Goal: Task Accomplishment & Management: Use online tool/utility

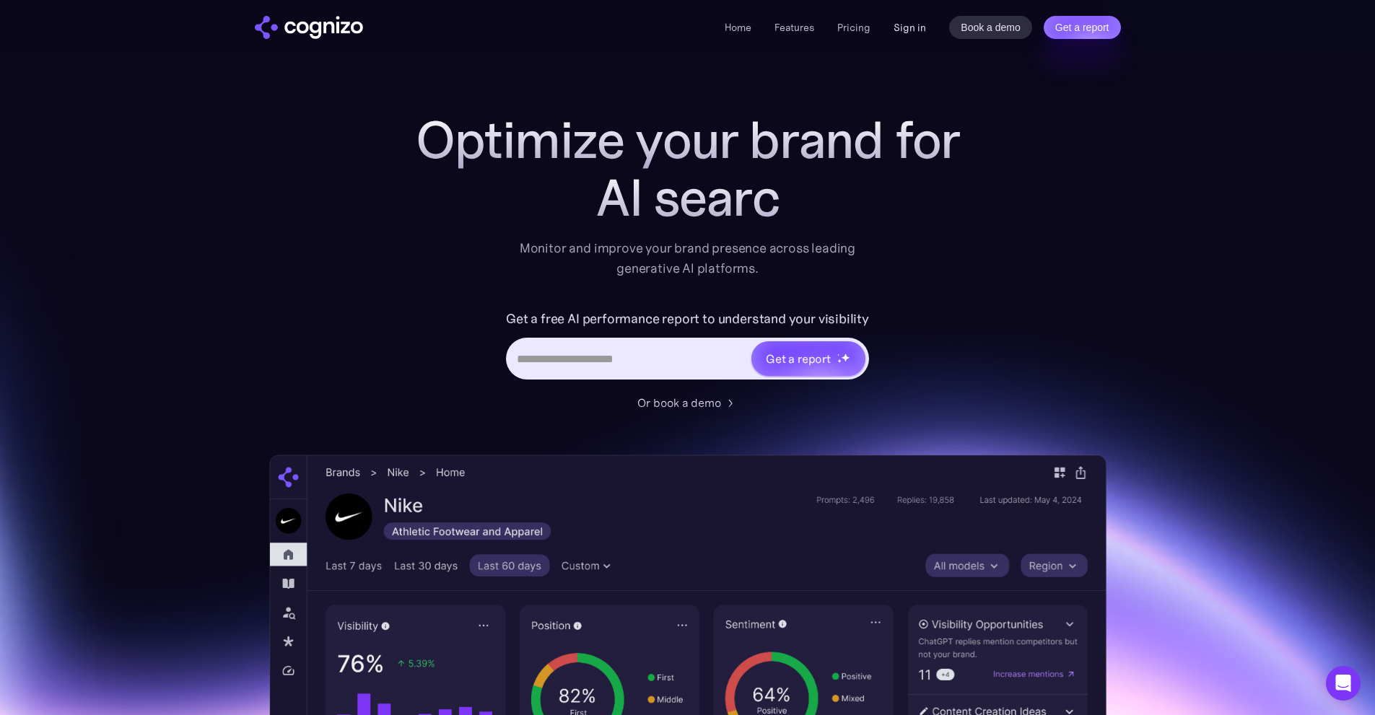
click at [903, 22] on link "Sign in" at bounding box center [910, 27] width 32 height 17
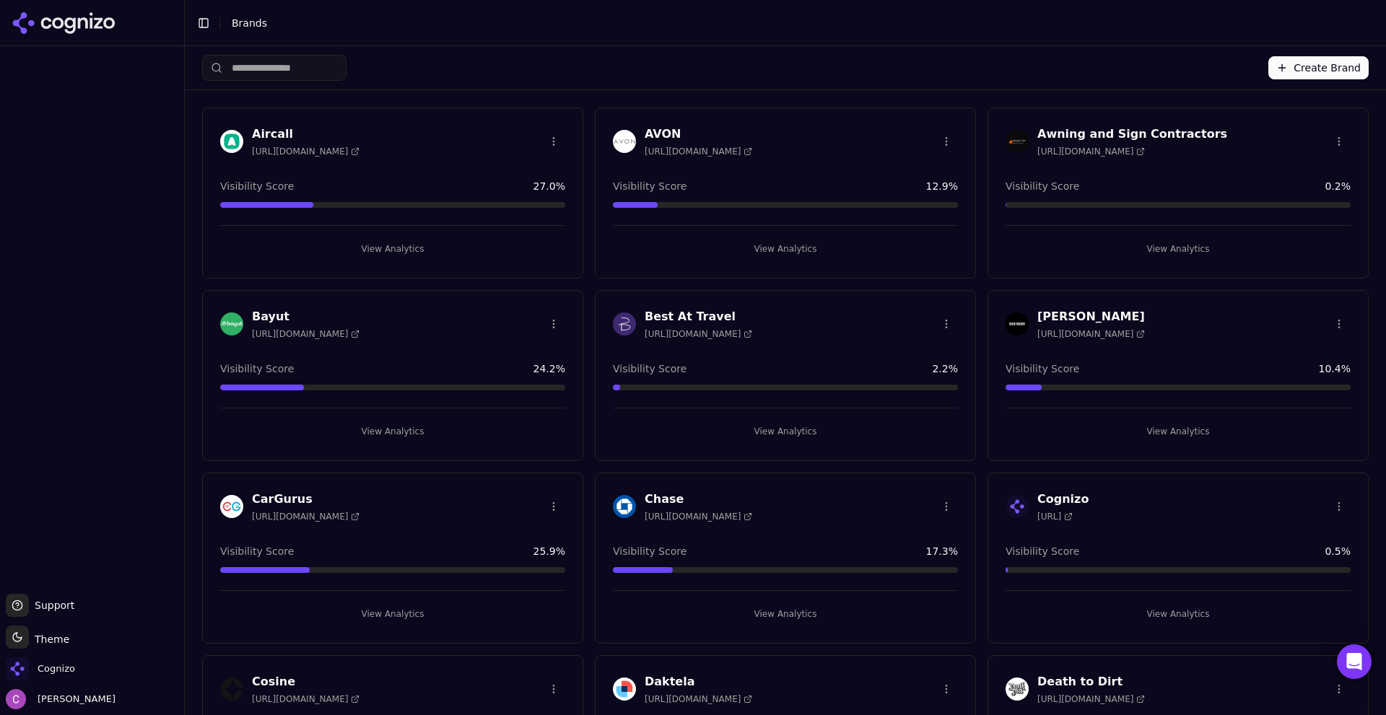
click at [527, 67] on div "Create Brand" at bounding box center [785, 67] width 1166 height 43
click at [47, 676] on span "Cognizo" at bounding box center [40, 669] width 69 height 23
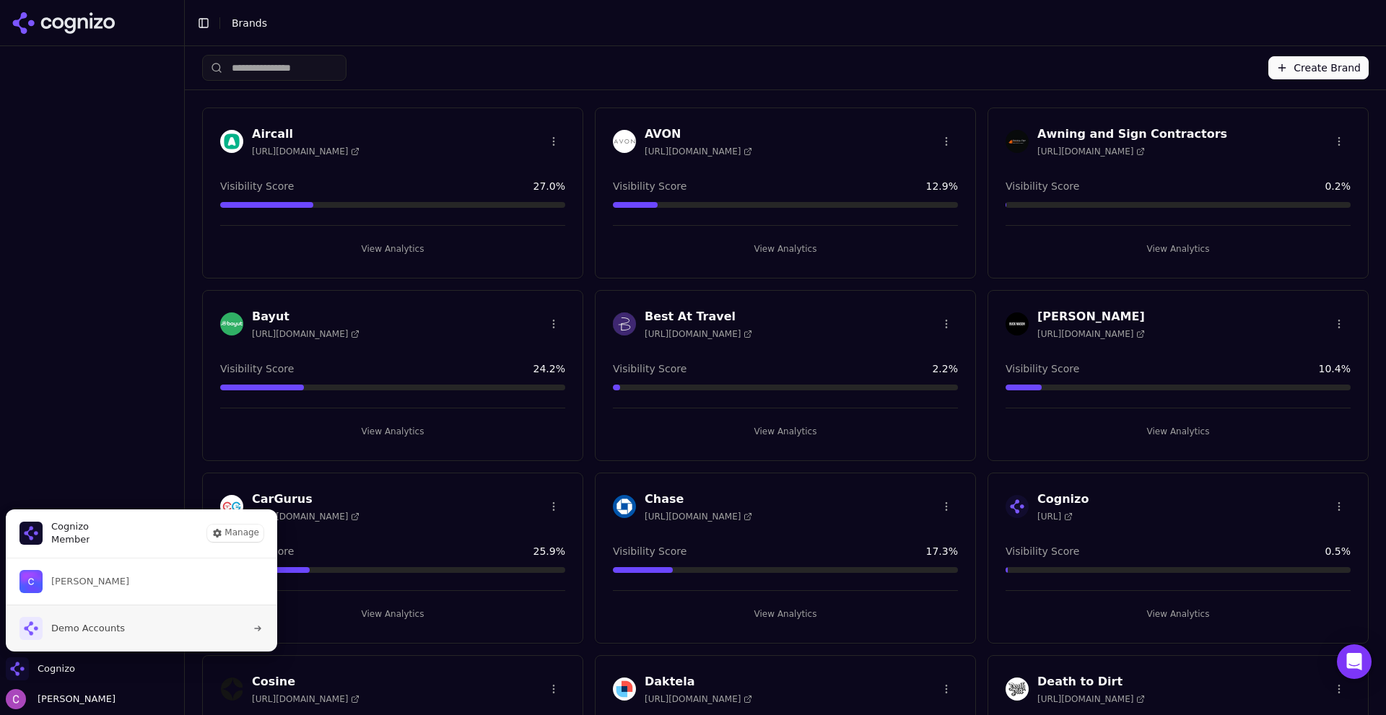
click at [69, 634] on span "Demo Accounts" at bounding box center [88, 628] width 74 height 13
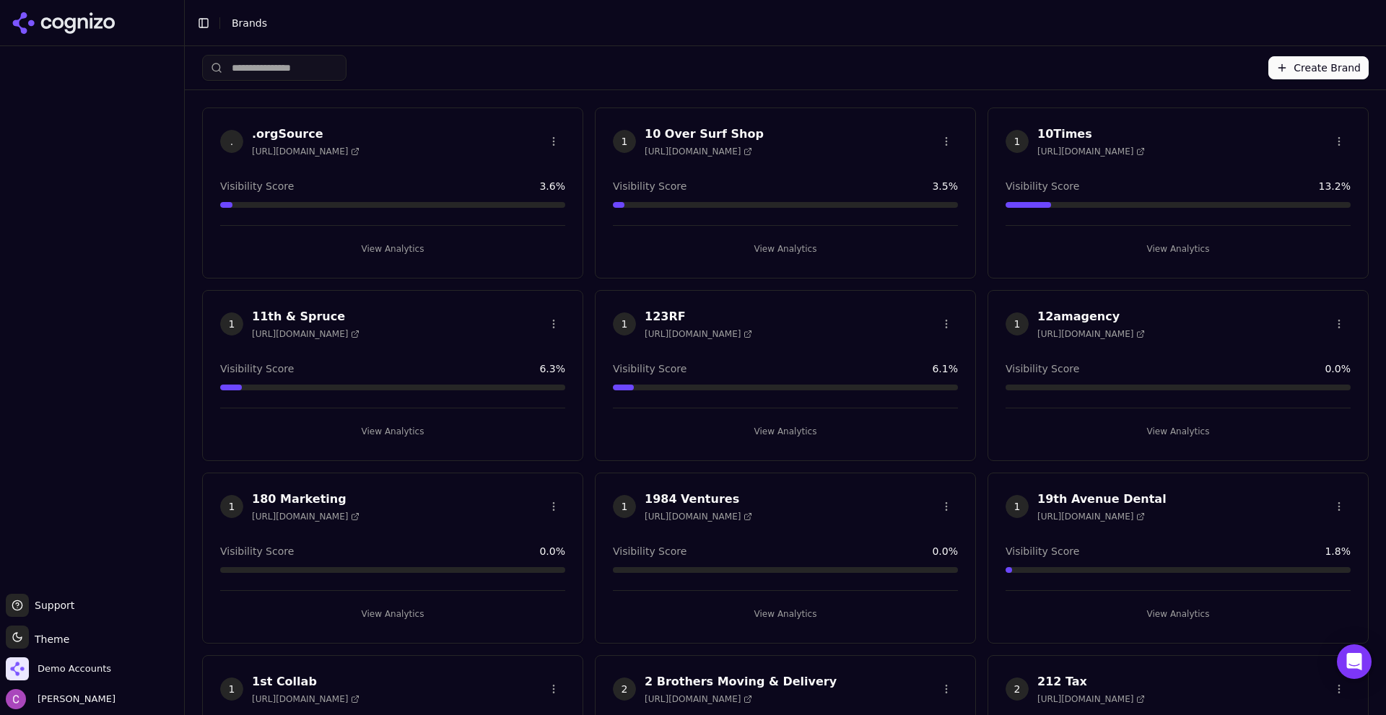
click at [330, 71] on input "search" at bounding box center [274, 68] width 144 height 26
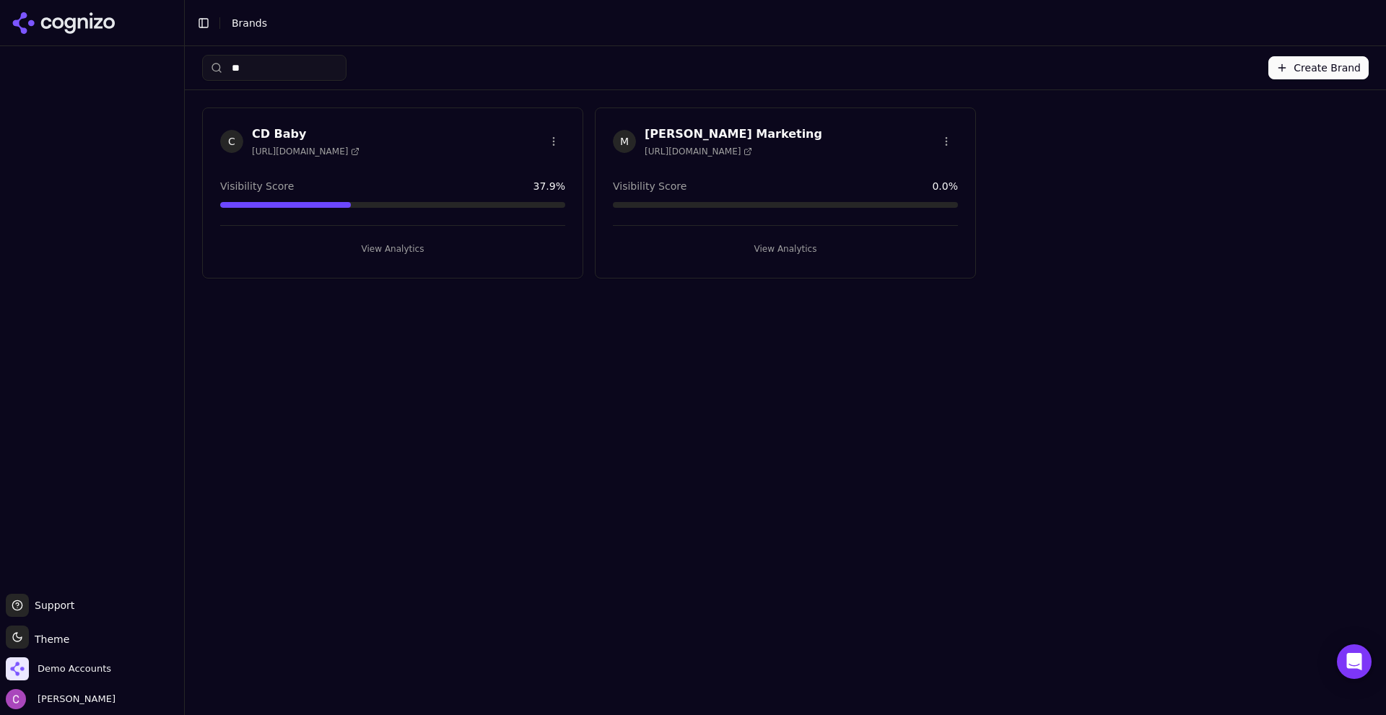
type input "**"
click at [323, 139] on h3 "CD Baby" at bounding box center [306, 134] width 108 height 17
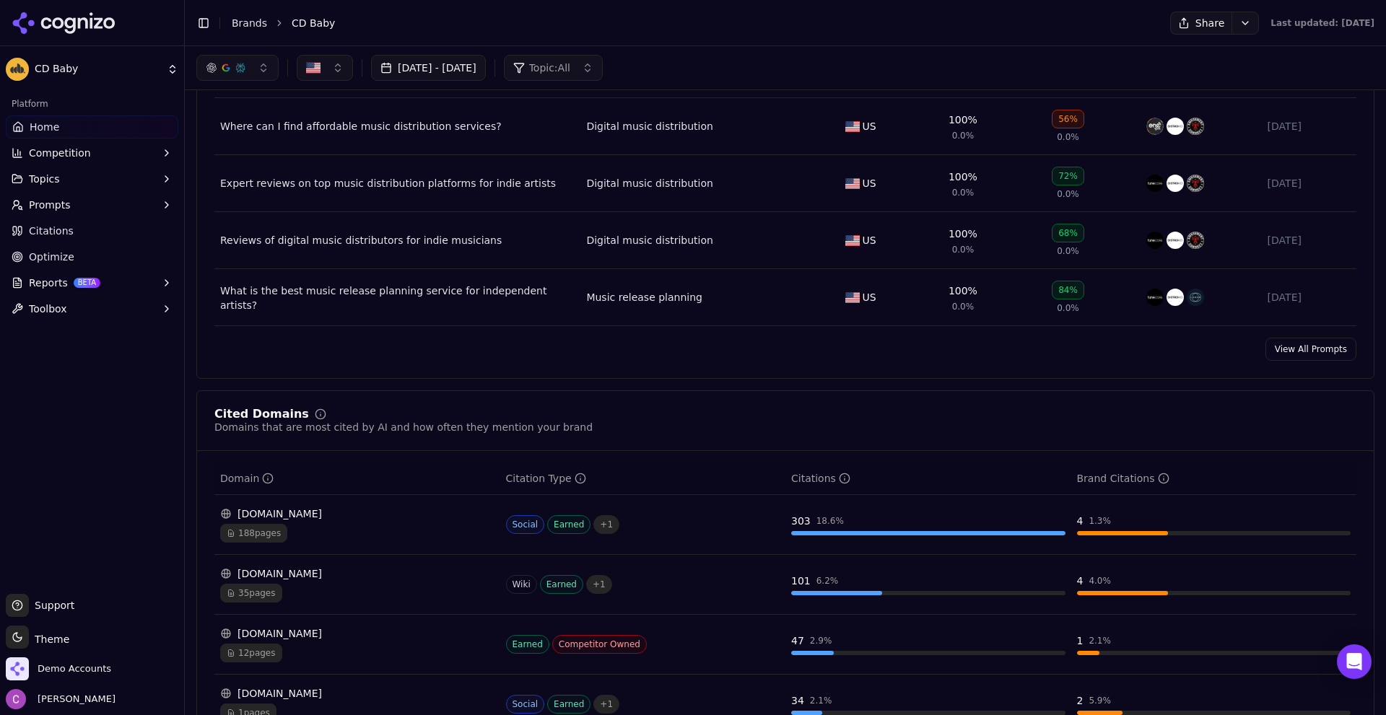
scroll to position [1010, 0]
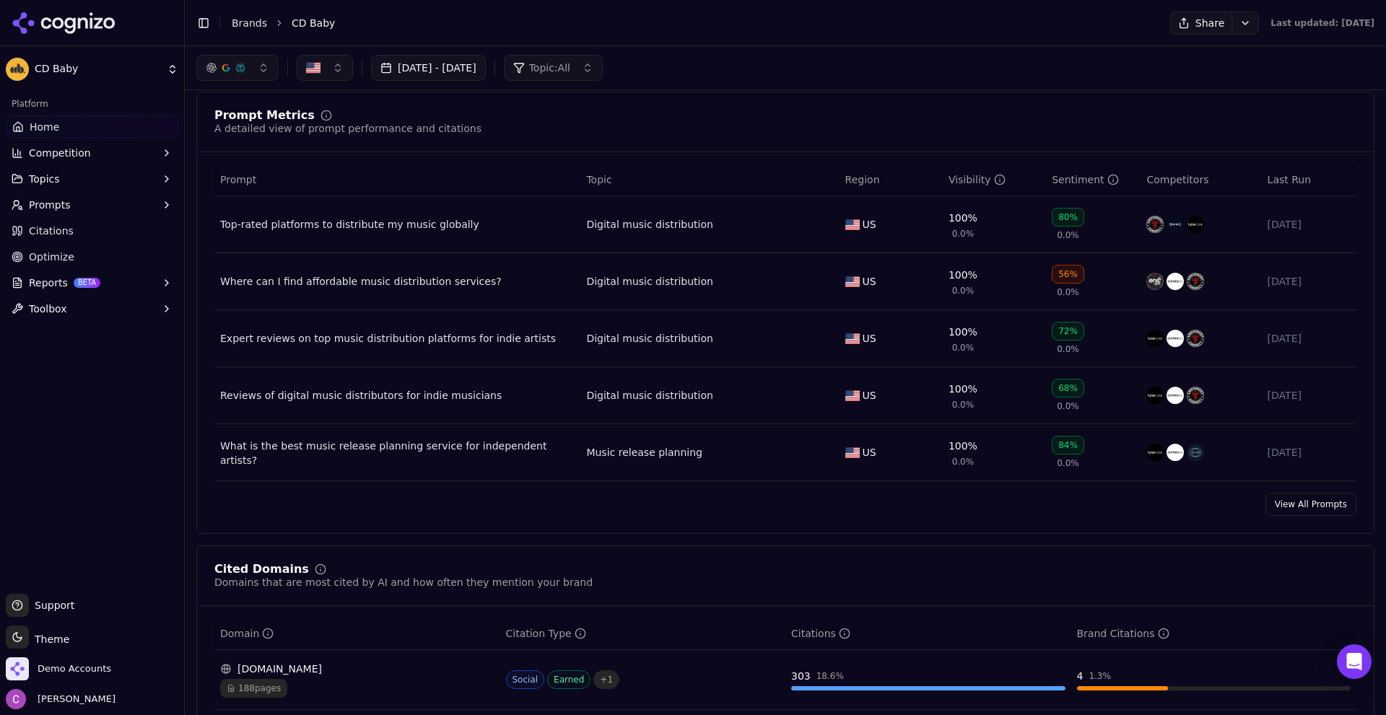
click at [249, 119] on div "Prompt Metrics" at bounding box center [264, 116] width 100 height 12
click at [241, 113] on div "Prompt Metrics" at bounding box center [264, 116] width 100 height 12
drag, startPoint x: 1277, startPoint y: 500, endPoint x: 1233, endPoint y: 497, distance: 44.2
click at [1276, 499] on link "View All Prompts" at bounding box center [1310, 504] width 91 height 23
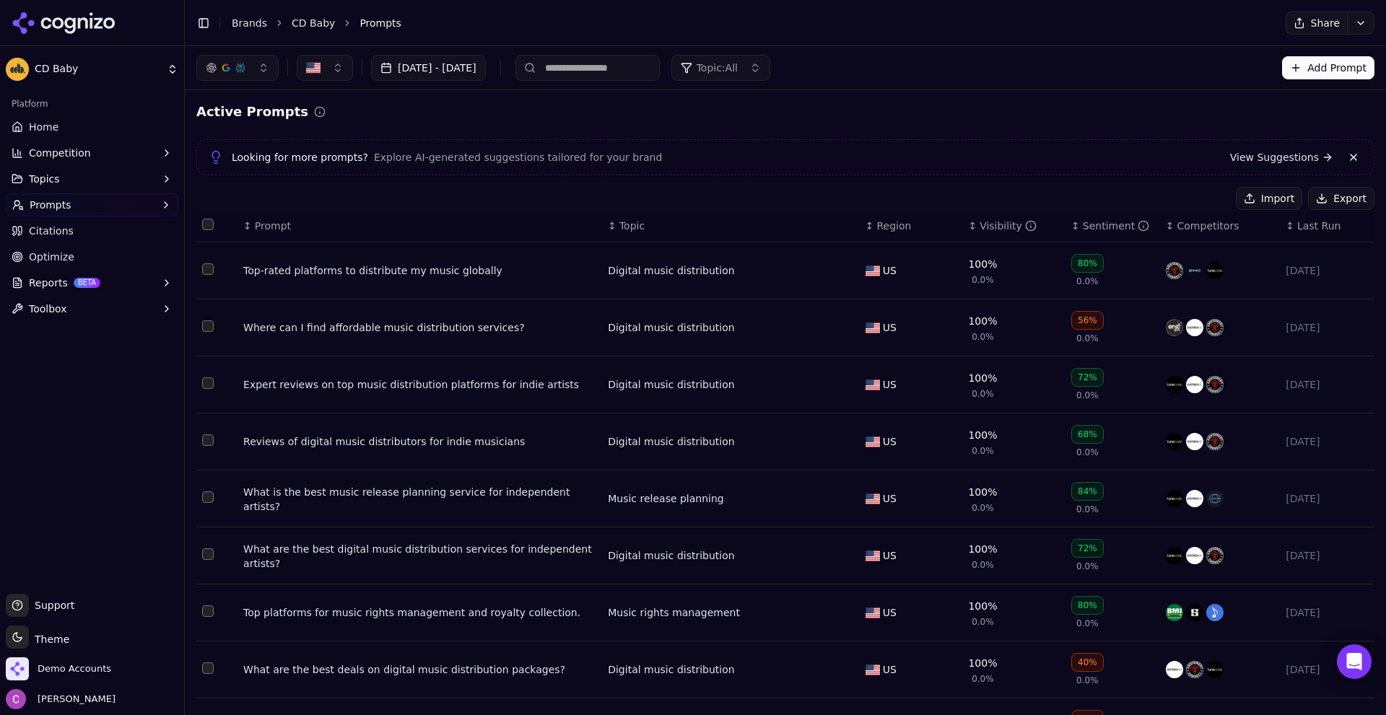
click at [1005, 235] on th "↕ Visibility" at bounding box center [1013, 226] width 103 height 32
click at [999, 227] on div "Visibility" at bounding box center [1007, 226] width 57 height 14
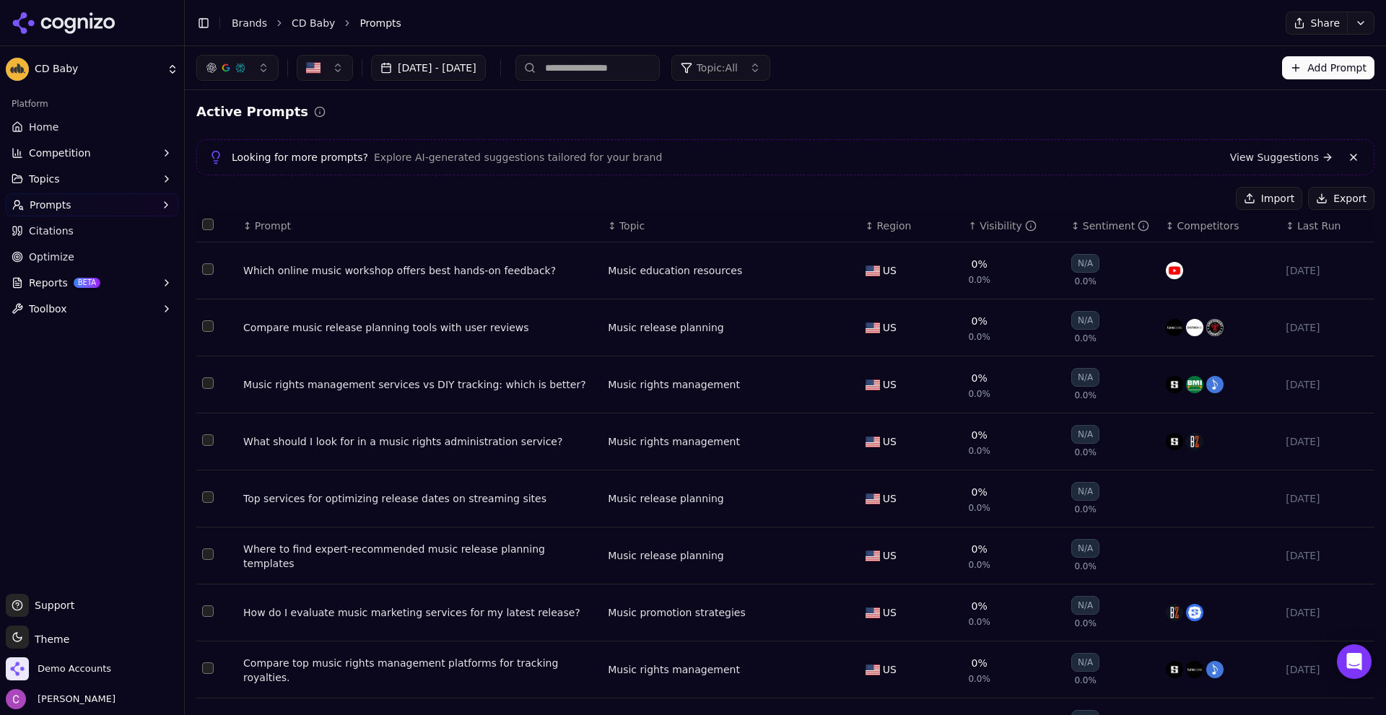
click at [250, 232] on div "↕ Prompt" at bounding box center [419, 226] width 353 height 14
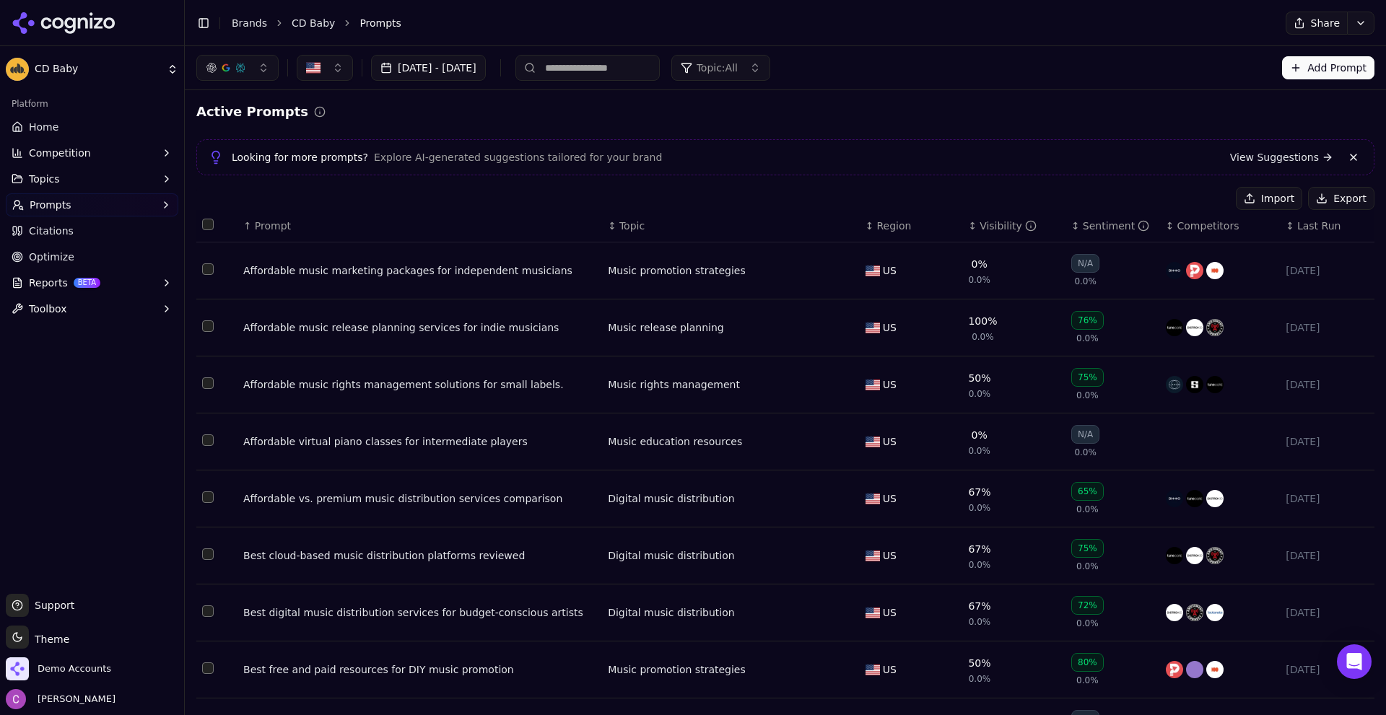
click at [258, 232] on span "Prompt" at bounding box center [273, 226] width 36 height 14
